Goal: Check status: Check status

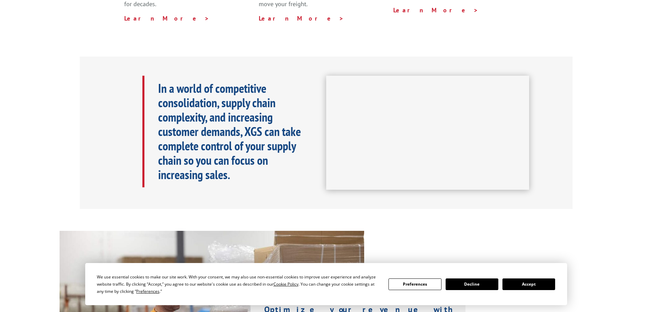
scroll to position [333, 0]
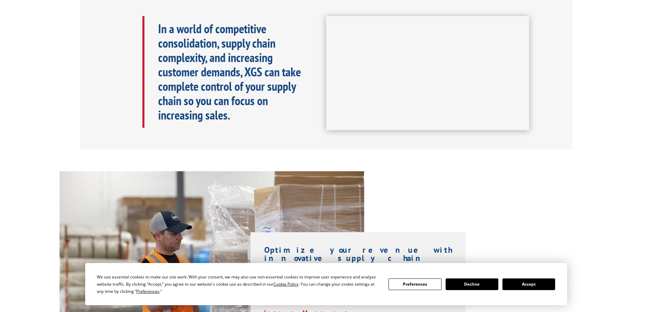
click at [517, 281] on button "Accept" at bounding box center [528, 284] width 53 height 12
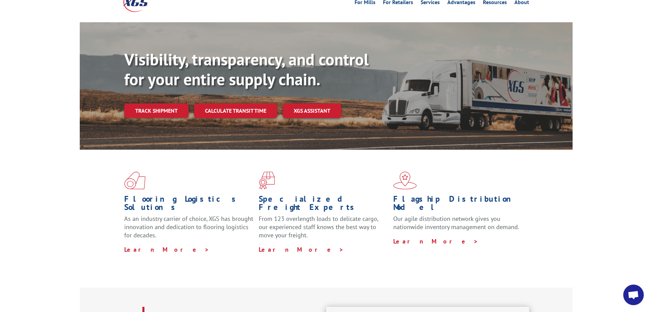
scroll to position [0, 0]
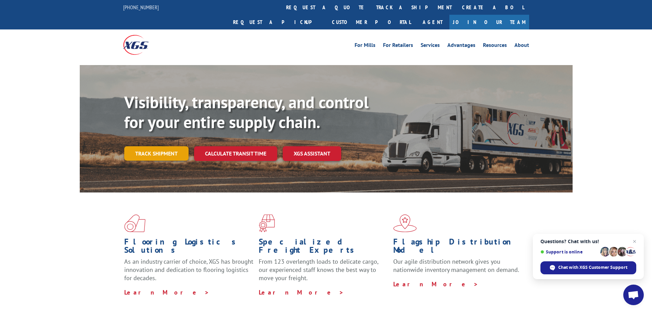
click at [154, 146] on link "Track shipment" at bounding box center [156, 153] width 64 height 14
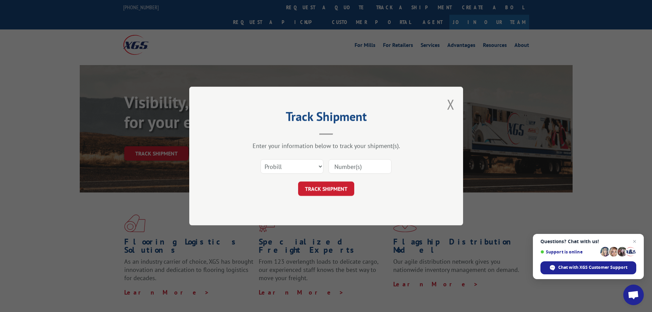
paste input "XG 366106"
drag, startPoint x: 330, startPoint y: 167, endPoint x: 322, endPoint y: 168, distance: 8.2
click at [322, 168] on div "Select category... Probill BOL PO XG 366106" at bounding box center [325, 166] width 205 height 23
type input "366106"
click at [318, 190] on button "TRACK SHIPMENT" at bounding box center [326, 188] width 56 height 14
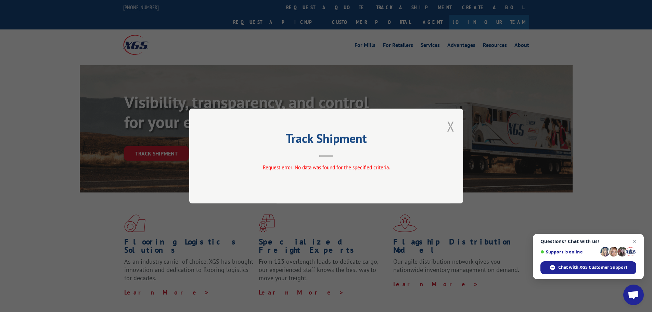
click at [451, 126] on button "Close modal" at bounding box center [451, 126] width 8 height 18
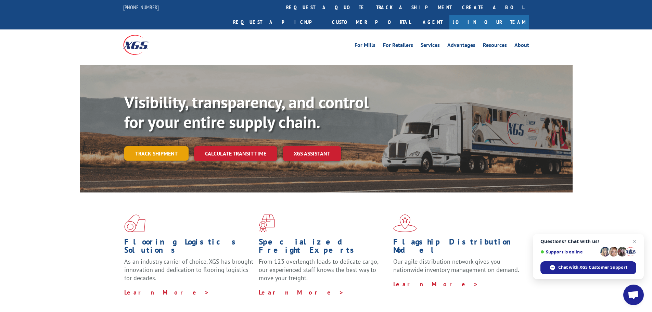
click at [150, 146] on link "Track shipment" at bounding box center [156, 153] width 64 height 14
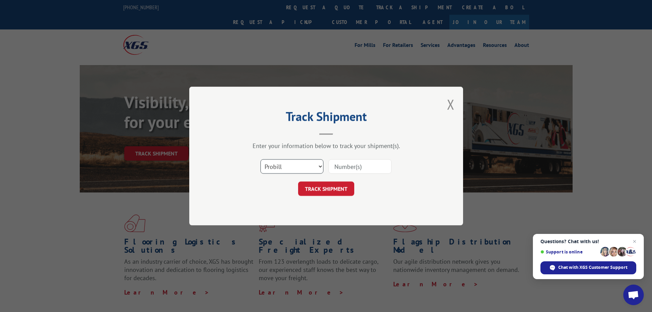
click at [293, 167] on select "Select category... Probill BOL PO" at bounding box center [291, 166] width 63 height 14
select select "po"
click at [260, 159] on select "Select category... Probill BOL PO" at bounding box center [291, 166] width 63 height 14
click at [341, 164] on input at bounding box center [359, 166] width 63 height 14
type input "25048"
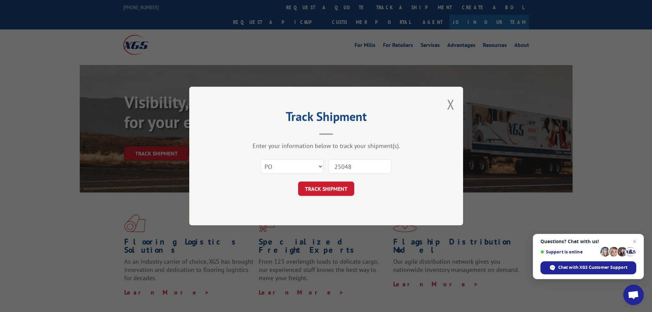
click button "TRACK SHIPMENT" at bounding box center [326, 188] width 56 height 14
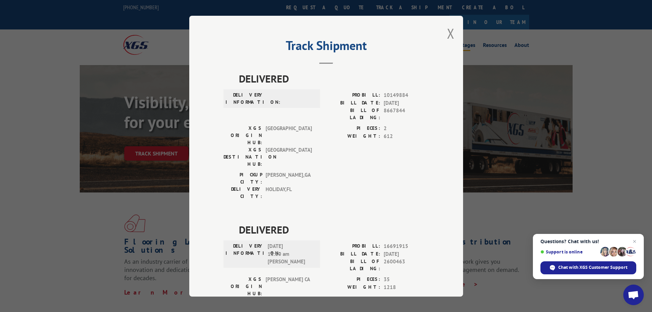
click at [449, 35] on button "Close modal" at bounding box center [451, 33] width 8 height 18
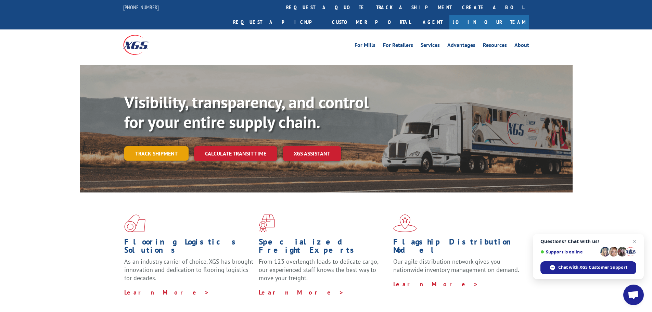
click at [147, 146] on link "Track shipment" at bounding box center [156, 153] width 64 height 14
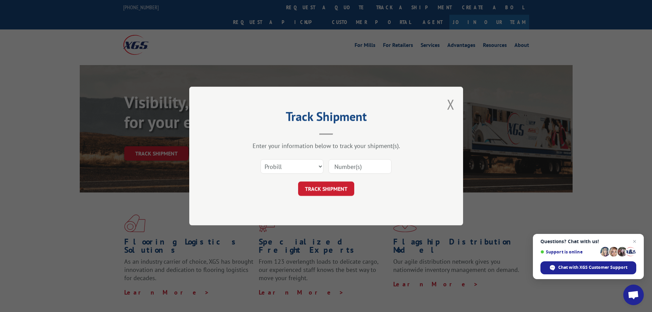
click at [359, 165] on input at bounding box center [359, 166] width 63 height 14
click at [300, 168] on select "Select category... Probill BOL PO" at bounding box center [291, 166] width 63 height 14
select select "bol"
click at [260, 159] on select "Select category... Probill BOL PO" at bounding box center [291, 166] width 63 height 14
click at [354, 166] on input at bounding box center [359, 166] width 63 height 14
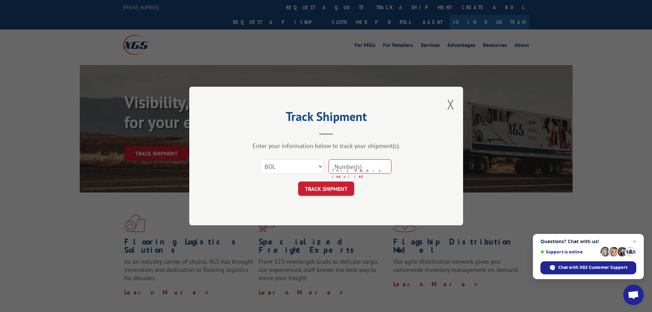
paste input "XG 366106"
type input "XG 366106"
click at [335, 191] on button "TRACK SHIPMENT" at bounding box center [326, 188] width 56 height 14
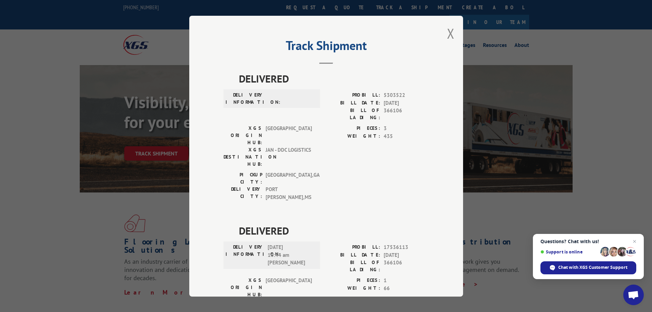
scroll to position [26, 0]
